Goal: Task Accomplishment & Management: Use online tool/utility

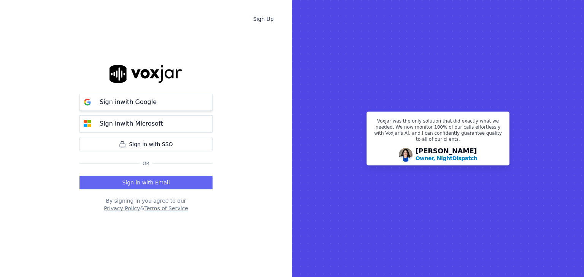
click at [142, 104] on p "Sign in with Google" at bounding box center [128, 102] width 57 height 9
click at [140, 184] on button "Sign in with Email" at bounding box center [145, 183] width 133 height 14
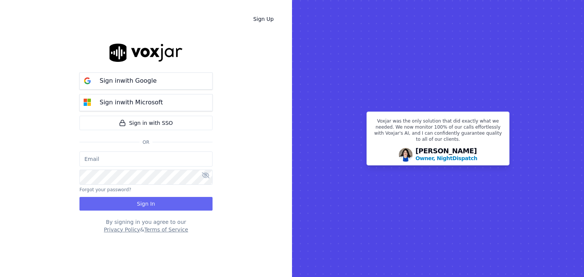
click at [102, 160] on input "email" at bounding box center [145, 159] width 133 height 15
type input "d"
paste input "[EMAIL_ADDRESS][DOMAIN_NAME]"
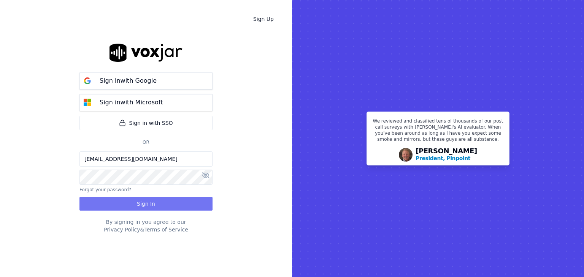
type input "[EMAIL_ADDRESS][DOMAIN_NAME]"
click at [150, 202] on button "Sign In" at bounding box center [145, 204] width 133 height 14
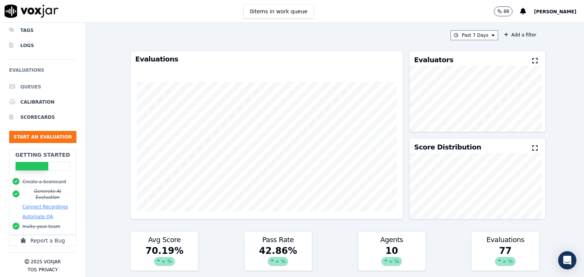
scroll to position [57, 0]
click at [52, 204] on button "Connect Recordings" at bounding box center [45, 207] width 46 height 6
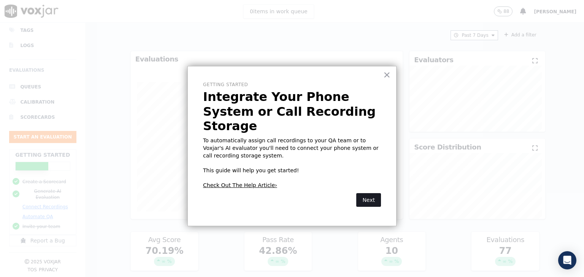
click at [366, 193] on button "Next" at bounding box center [368, 200] width 25 height 14
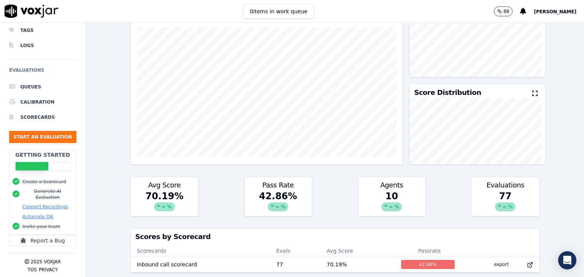
scroll to position [0, 0]
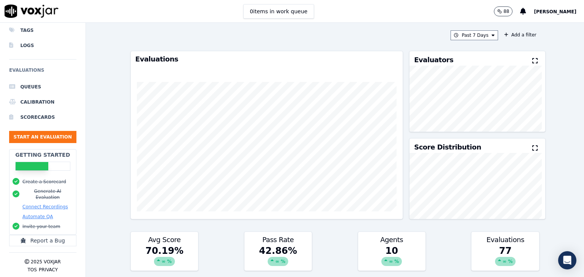
click at [49, 204] on button "Connect Recordings" at bounding box center [45, 207] width 46 height 6
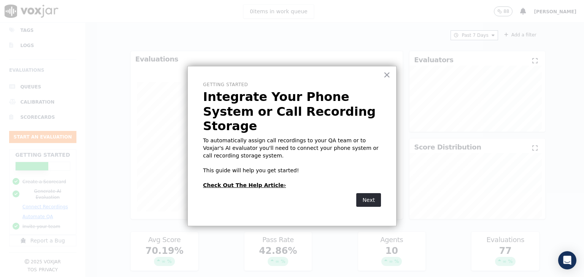
click at [252, 182] on link "Check Out The Help Article›" at bounding box center [244, 185] width 83 height 6
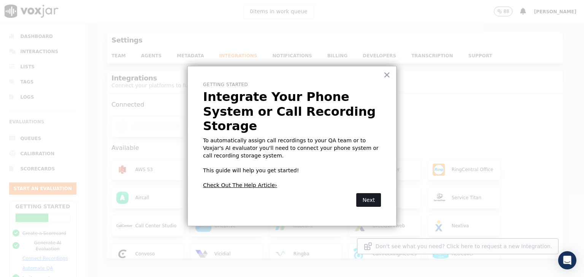
click at [374, 193] on button "Next" at bounding box center [368, 200] width 25 height 14
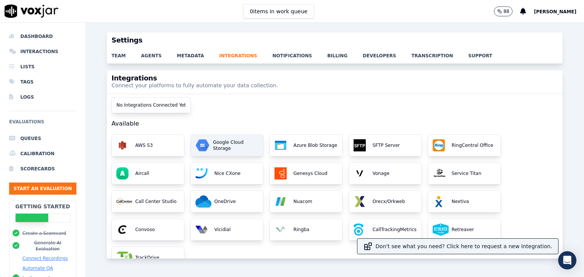
scroll to position [18, 0]
click at [223, 145] on p "Google Cloud Storage" at bounding box center [234, 145] width 49 height 12
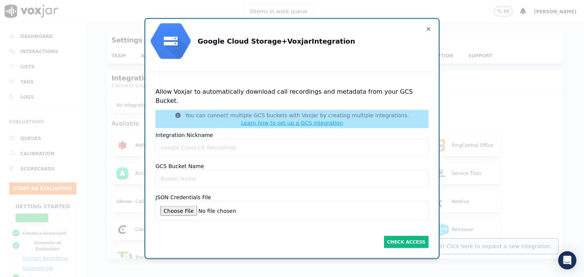
click at [205, 141] on Nicknameinput "Integration Nickname" at bounding box center [291, 147] width 273 height 17
type Nicknameinput "Google Cloud Omnistream"
click at [214, 172] on Nameinput "GCS Bucket Name" at bounding box center [291, 178] width 273 height 17
click at [217, 172] on Nameinput "GCS Bucket Name" at bounding box center [291, 178] width 273 height 17
click at [221, 172] on Nameinput "GCS Bucket Name" at bounding box center [291, 178] width 273 height 17
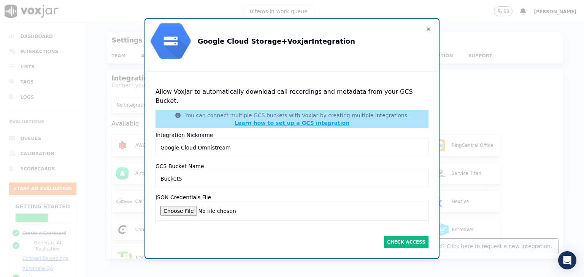
type Nameinput "Bucket5"
click at [280, 120] on link "Learn how to set up a GCS integration" at bounding box center [291, 123] width 115 height 6
